Goal: Task Accomplishment & Management: Use online tool/utility

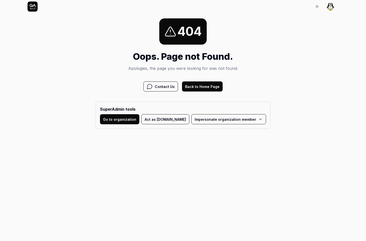
click at [175, 121] on button "Act as QA.tech" at bounding box center [165, 119] width 48 height 10
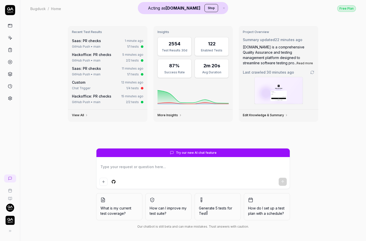
type textarea "*"
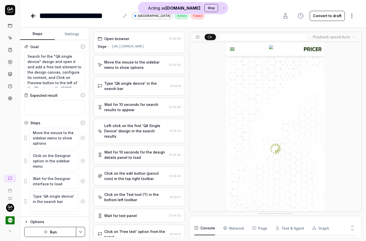
click at [137, 56] on div "Move the mouse to the sidebar menu to show options 12:52:54" at bounding box center [139, 64] width 92 height 19
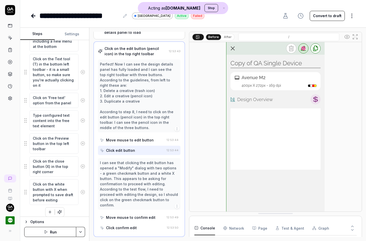
scroll to position [249, 0]
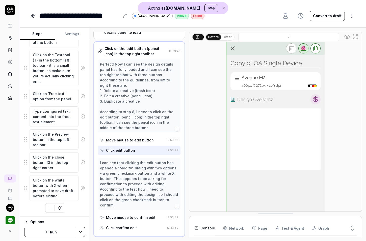
type textarea "*"
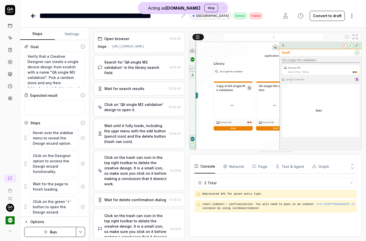
click at [134, 102] on div "Click on 'QA single M2 validation' design to open it." at bounding box center [135, 107] width 63 height 11
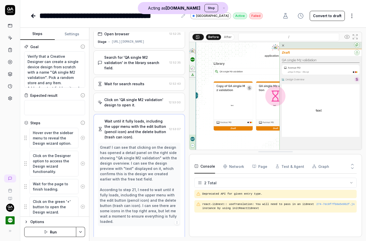
scroll to position [6, 0]
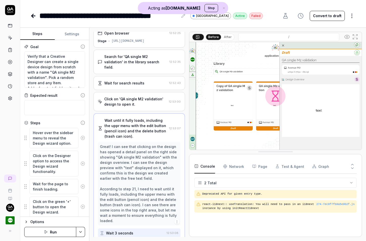
click at [345, 37] on icon at bounding box center [347, 37] width 6 height 6
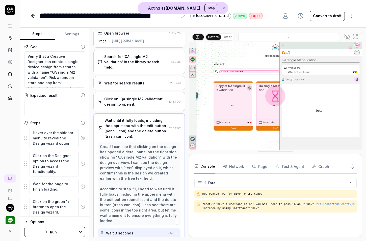
click at [134, 128] on div "Wait until it fully loads, including the uppr menu with the edit button (pencil…" at bounding box center [135, 128] width 63 height 21
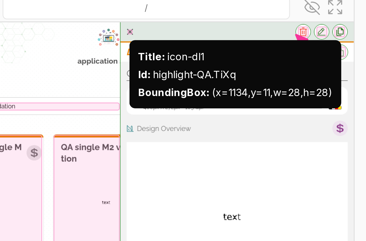
scroll to position [0, 0]
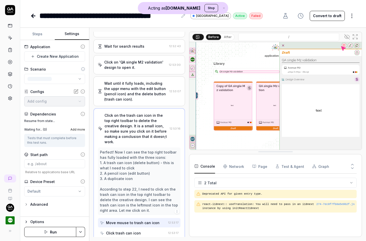
click at [67, 34] on button "Settings" at bounding box center [72, 34] width 35 height 12
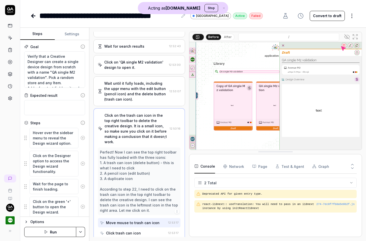
click at [44, 33] on button "Steps" at bounding box center [37, 34] width 35 height 12
click at [122, 230] on div "Click trash can icon" at bounding box center [123, 232] width 35 height 5
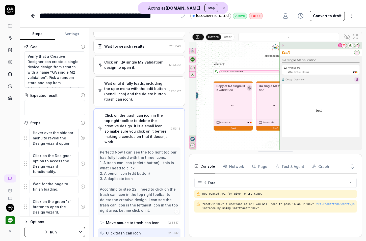
click at [124, 220] on div "Move mouse to trash can icon" at bounding box center [132, 222] width 53 height 5
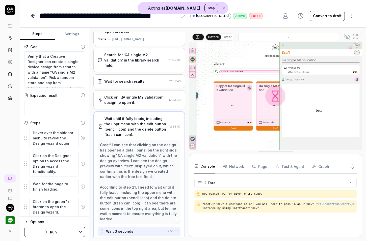
scroll to position [6, 0]
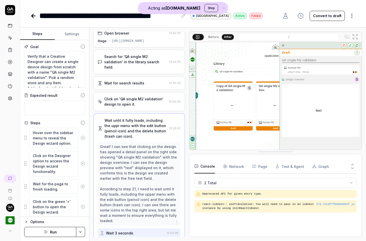
click at [343, 46] on img at bounding box center [275, 96] width 172 height 108
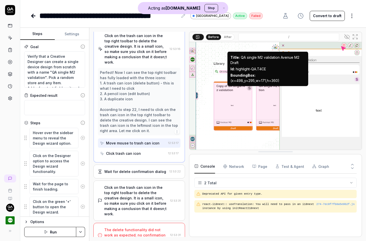
scroll to position [127, 0]
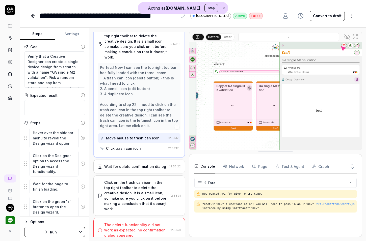
type textarea "*"
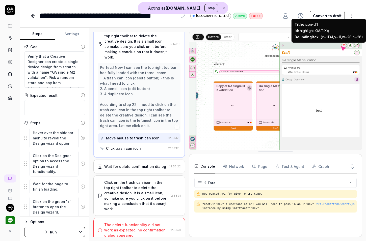
drag, startPoint x: 344, startPoint y: 46, endPoint x: 348, endPoint y: 37, distance: 9.7
click at [348, 37] on div "BoundingBox : (x=1134,y=11,w=28,h=28)" at bounding box center [328, 36] width 68 height 5
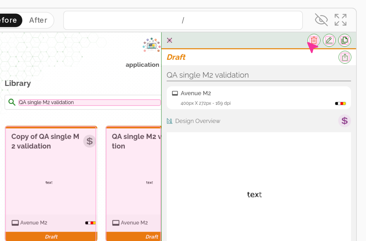
scroll to position [0, 0]
drag, startPoint x: 235, startPoint y: 87, endPoint x: 20, endPoint y: 214, distance: 250.0
click at [231, 103] on div at bounding box center [233, 106] width 38 height 48
type textarea "*"
